Goal: Information Seeking & Learning: Learn about a topic

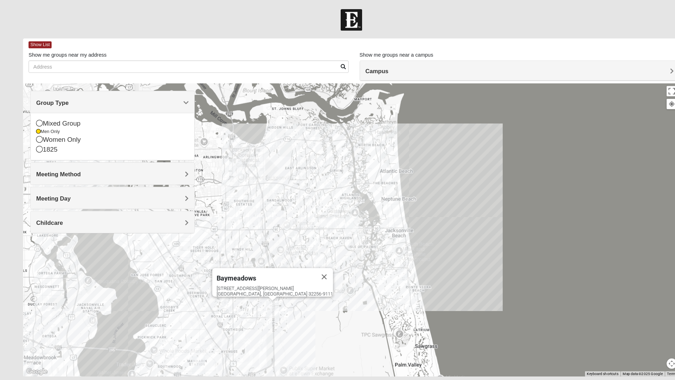
click at [44, 160] on div "Meeting Method" at bounding box center [108, 166] width 157 height 21
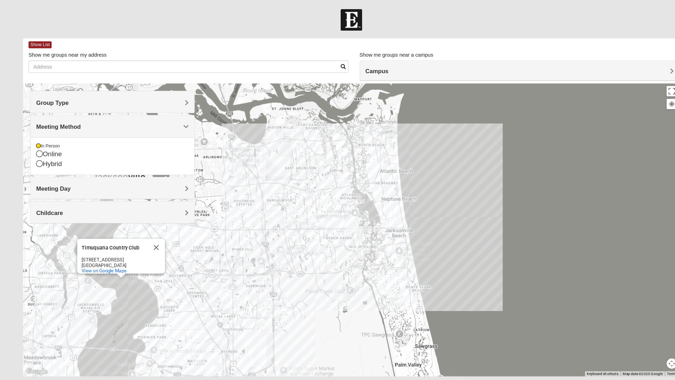
click at [59, 170] on div "Meeting Day" at bounding box center [108, 180] width 157 height 21
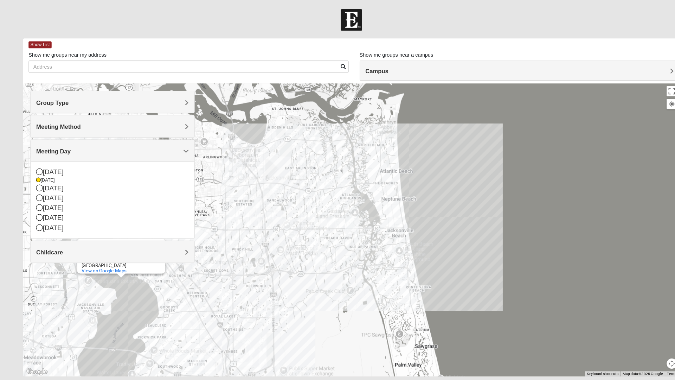
click at [76, 151] on div "Meeting Day" at bounding box center [108, 144] width 157 height 21
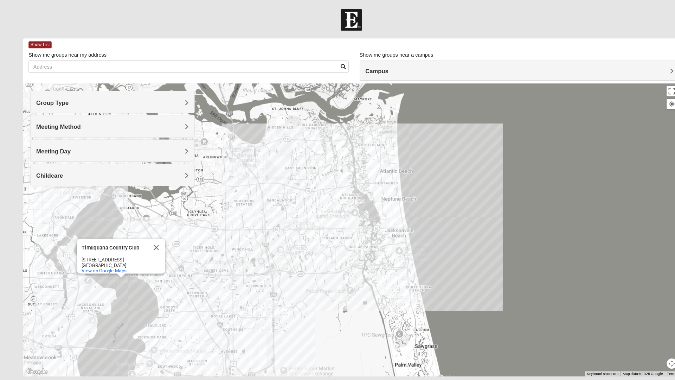
click at [70, 126] on div "Meeting Method" at bounding box center [108, 121] width 157 height 21
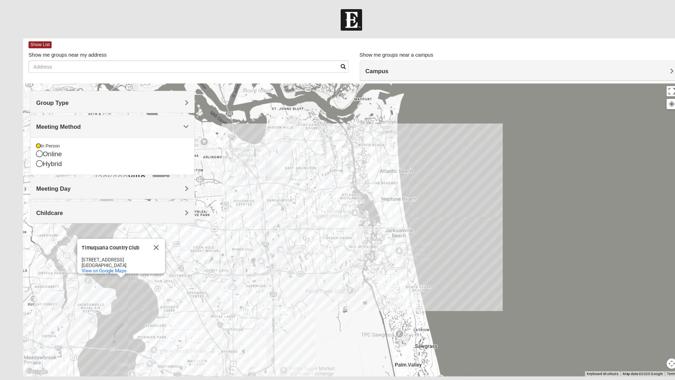
click at [103, 123] on h4 "Meeting Method" at bounding box center [108, 121] width 147 height 7
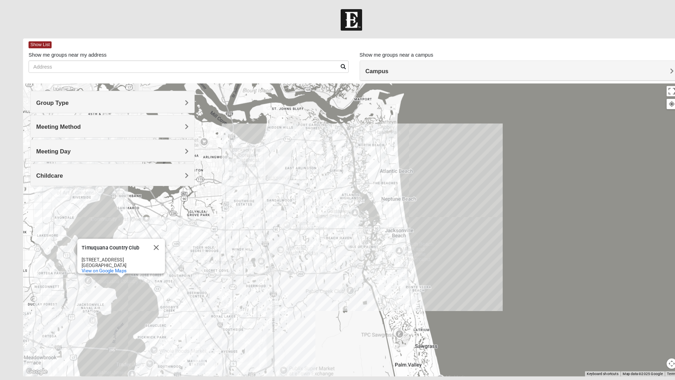
click at [88, 99] on h4 "Group Type" at bounding box center [108, 98] width 147 height 7
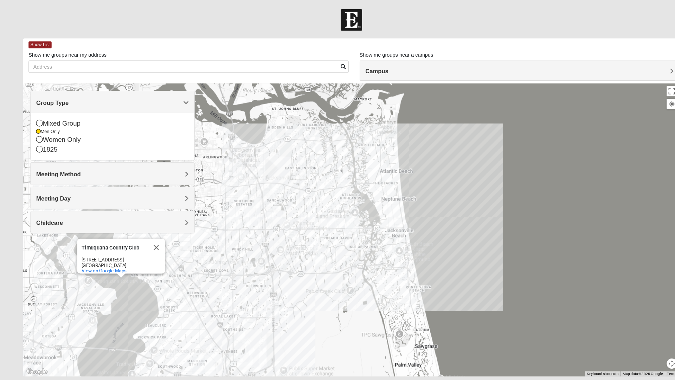
click at [87, 86] on div "Timuquana Country Club [GEOGRAPHIC_DATA] [STREET_ADDRESS] View on Google Maps" at bounding box center [337, 220] width 631 height 281
click at [92, 98] on h4 "Group Type" at bounding box center [108, 98] width 147 height 7
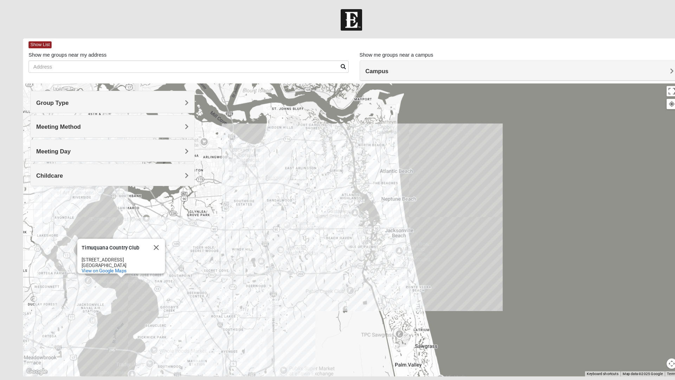
click at [86, 169] on h4 "Childcare" at bounding box center [108, 168] width 147 height 7
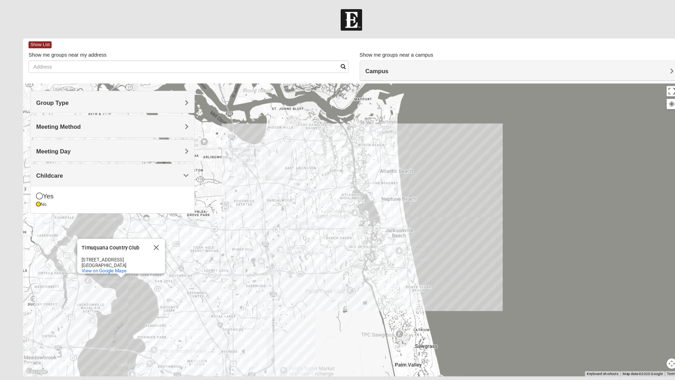
click at [103, 171] on h4 "Childcare" at bounding box center [108, 168] width 147 height 7
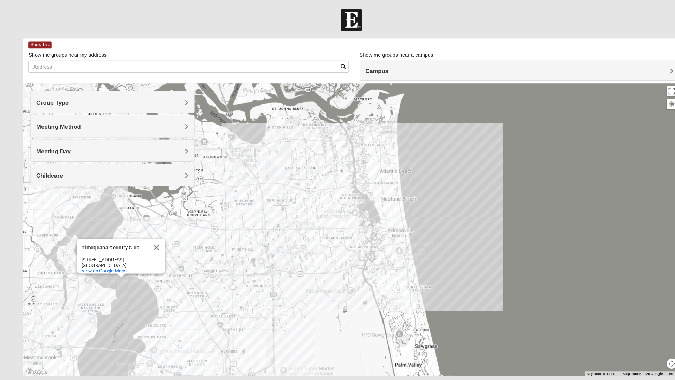
click at [96, 96] on h4 "Group Type" at bounding box center [108, 98] width 147 height 7
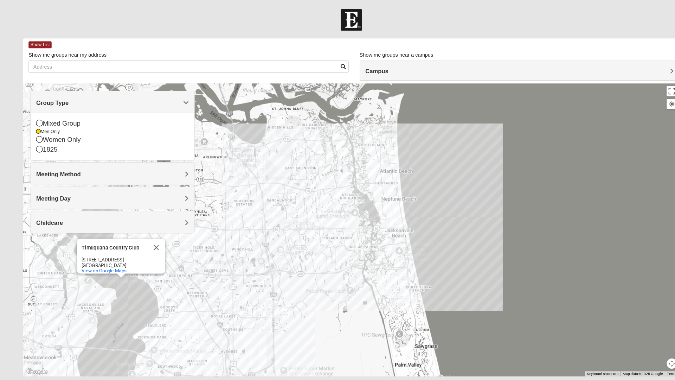
click at [114, 92] on div "Group Type" at bounding box center [108, 98] width 157 height 21
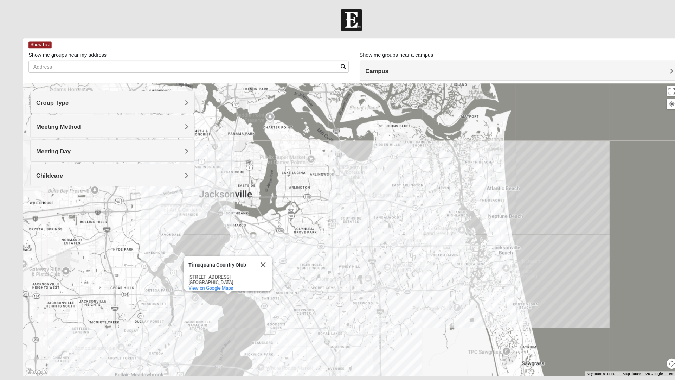
click at [257, 247] on button "Close" at bounding box center [252, 254] width 17 height 17
